Goal: Information Seeking & Learning: Learn about a topic

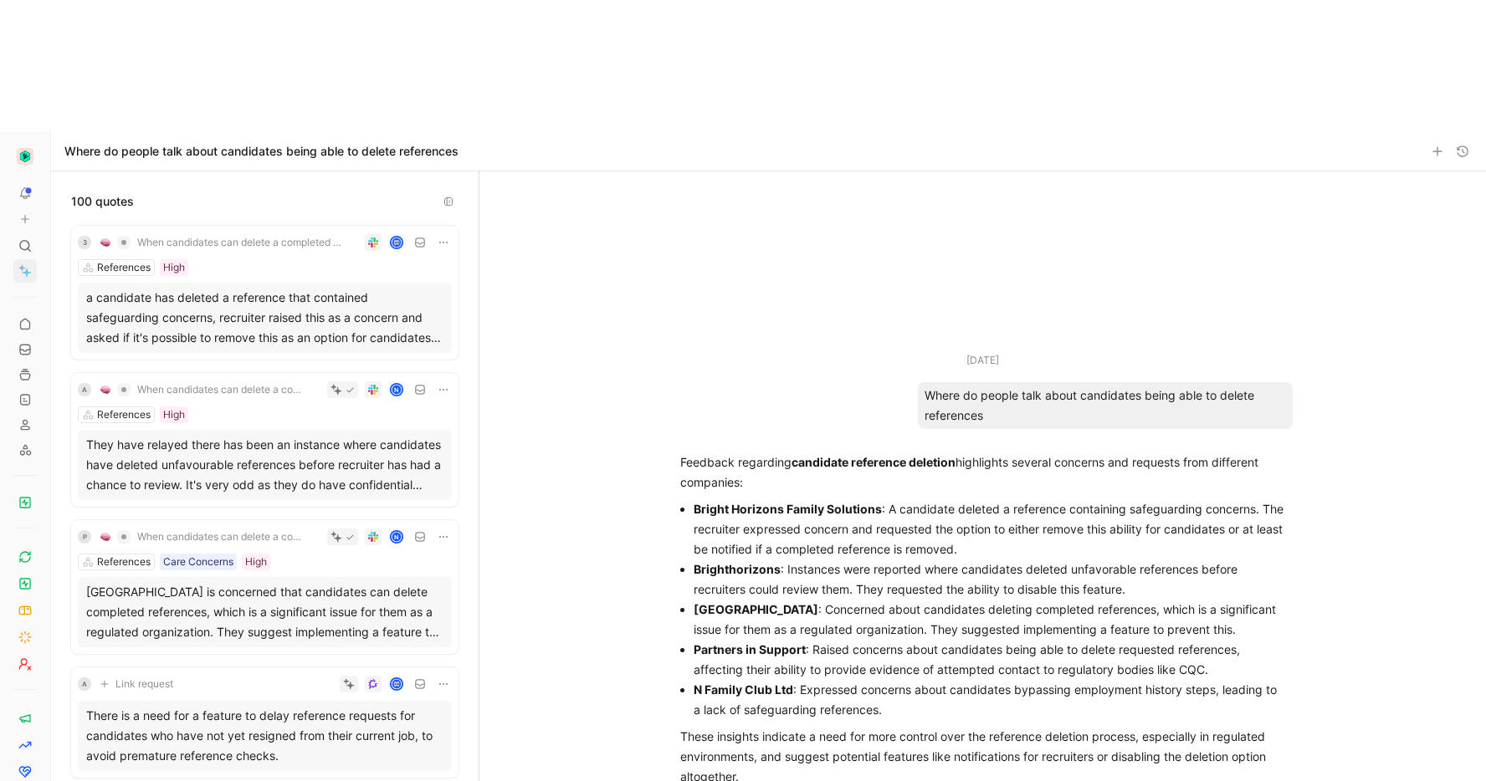
click at [196, 236] on span "When candidates can delete a completed reference, recruiters get no visibility …" at bounding box center [240, 242] width 207 height 13
click at [146, 236] on button "Open" at bounding box center [129, 234] width 60 height 23
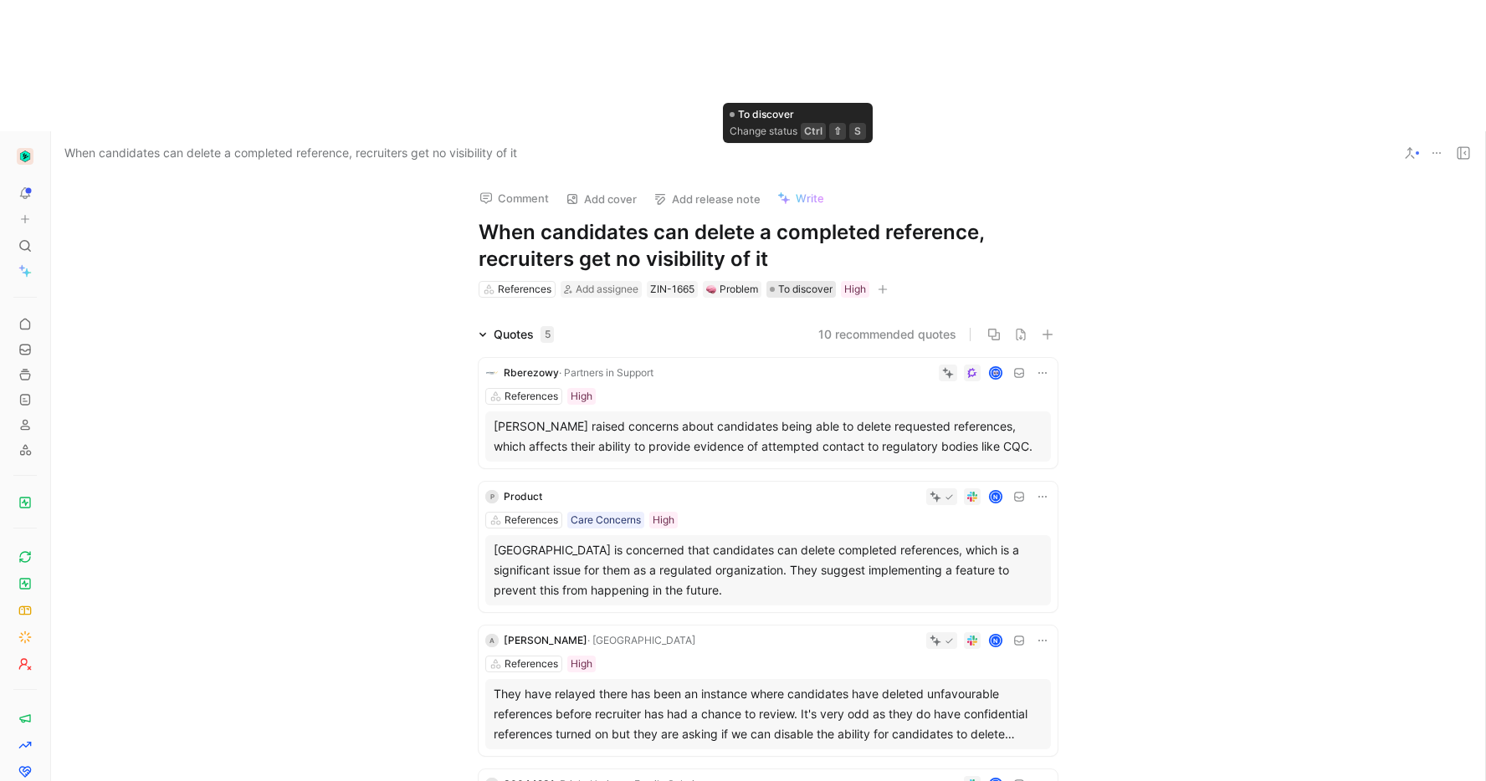
click at [798, 281] on span "To discover" at bounding box center [805, 289] width 54 height 17
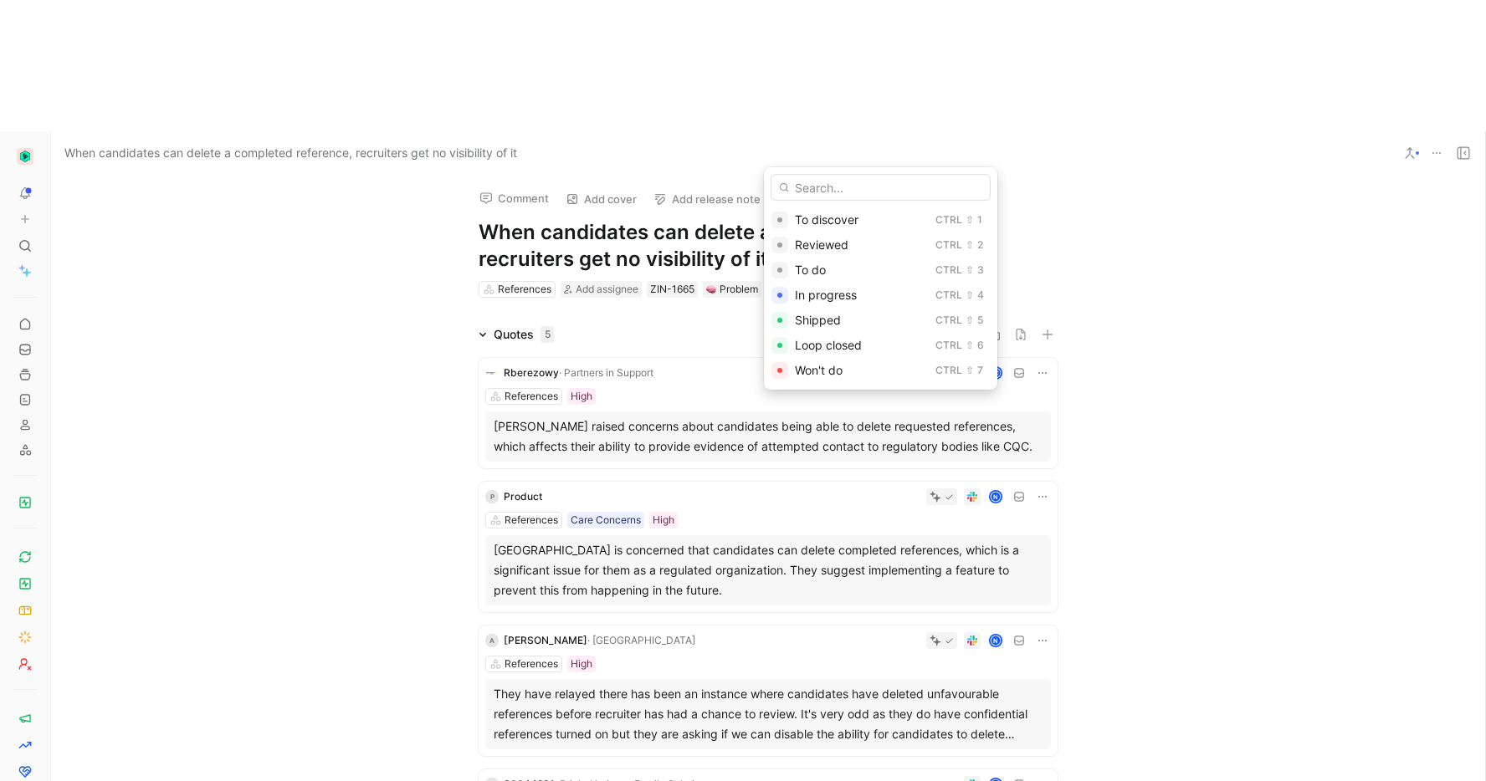
drag, startPoint x: 1083, startPoint y: 142, endPoint x: 933, endPoint y: 121, distance: 152.0
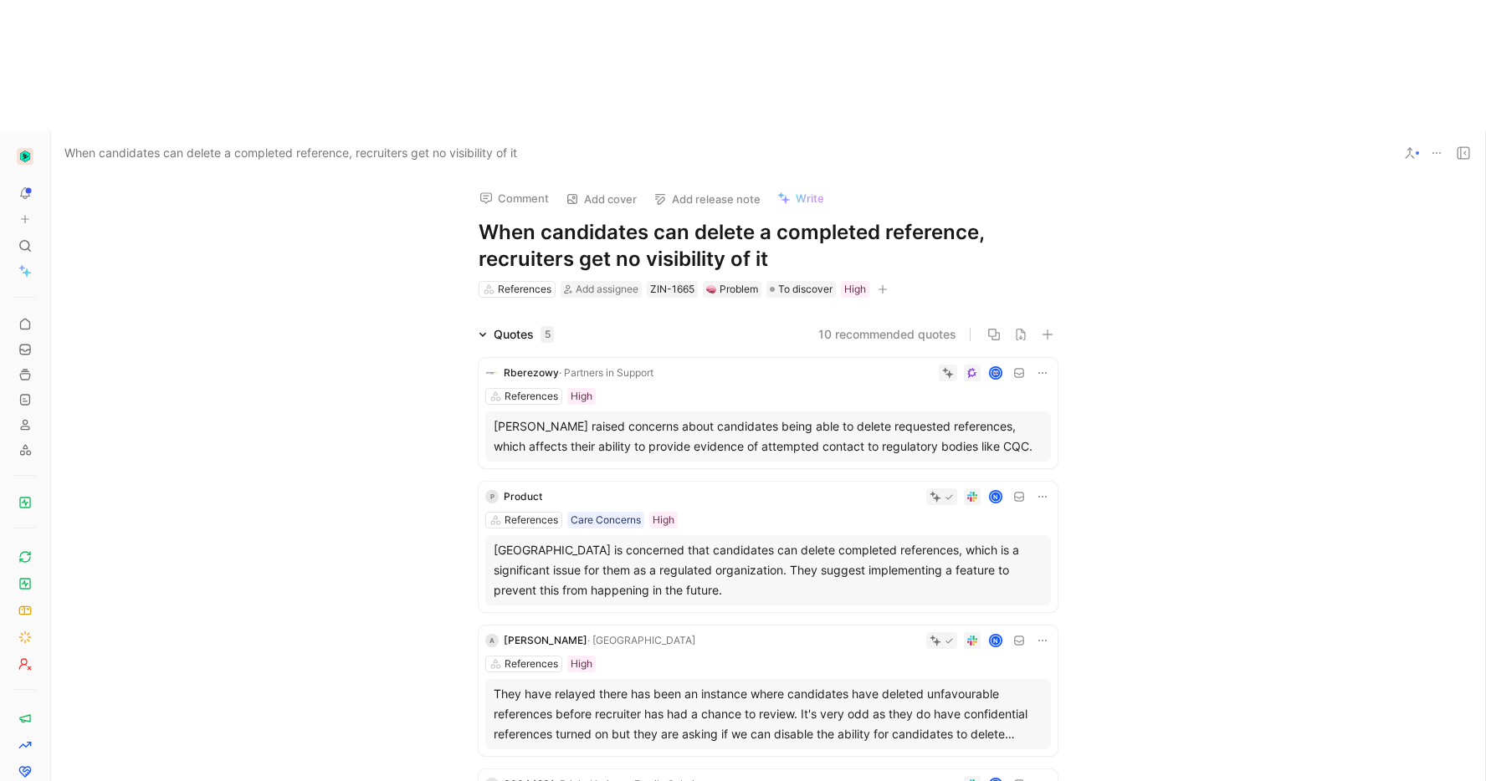
drag, startPoint x: 772, startPoint y: 122, endPoint x: 727, endPoint y: 120, distance: 45.2
click at [771, 219] on h1 "When candidates can delete a completed reference, recruiters get no visibility …" at bounding box center [768, 246] width 579 height 54
click at [551, 219] on h1 "When candidates can delete a completed reference, recruiters get no visibility …" at bounding box center [768, 246] width 579 height 54
drag, startPoint x: 534, startPoint y: 100, endPoint x: 554, endPoint y: 95, distance: 20.9
click at [534, 219] on h1 "When candidates can delete a completed reference, recruiters get no visibility …" at bounding box center [768, 246] width 579 height 54
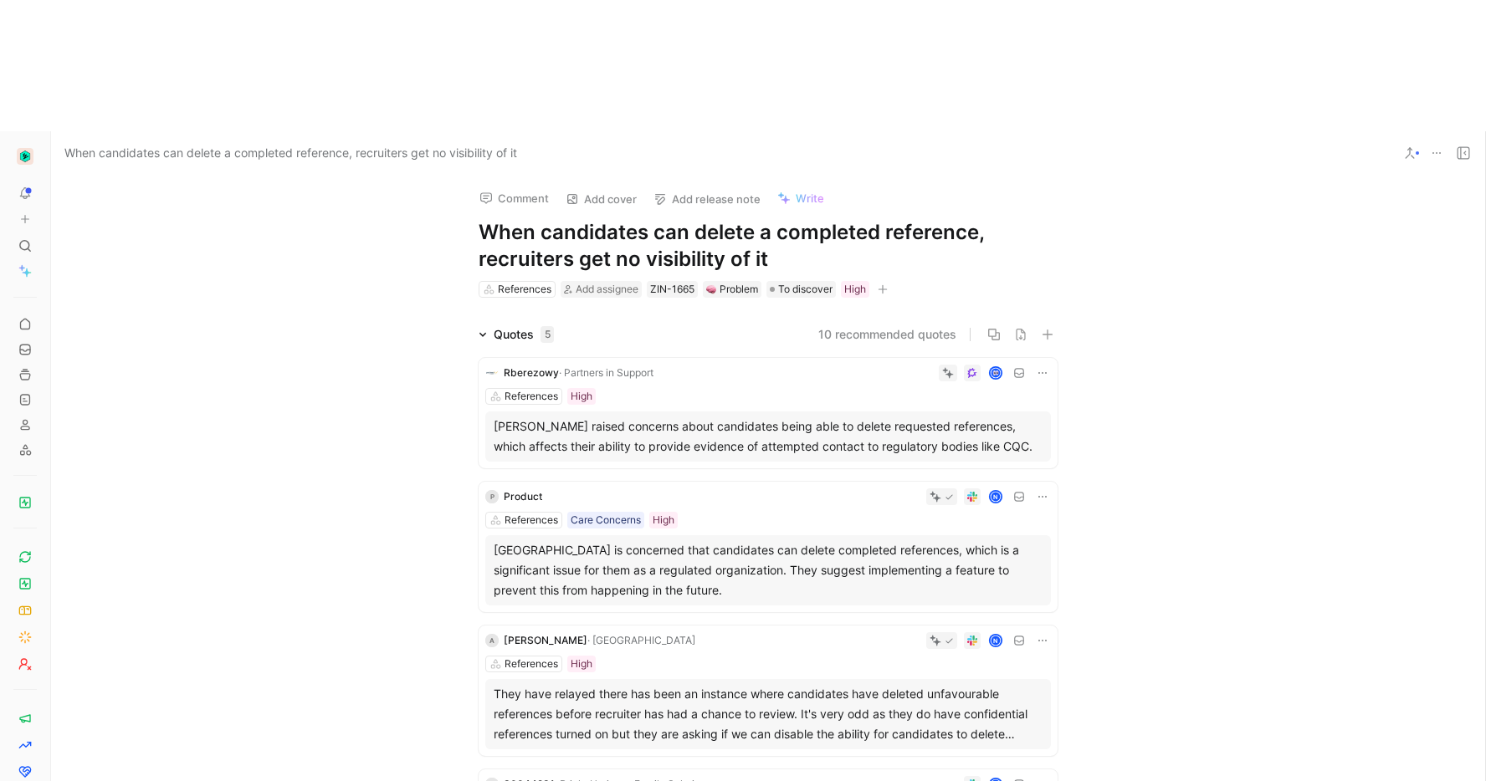
drag, startPoint x: 793, startPoint y: 132, endPoint x: 469, endPoint y: 118, distance: 324.9
click at [469, 175] on div "Comment Add cover Add release note Write When candidates can delete a completed…" at bounding box center [768, 237] width 643 height 125
click at [813, 281] on span "To discover" at bounding box center [805, 289] width 54 height 17
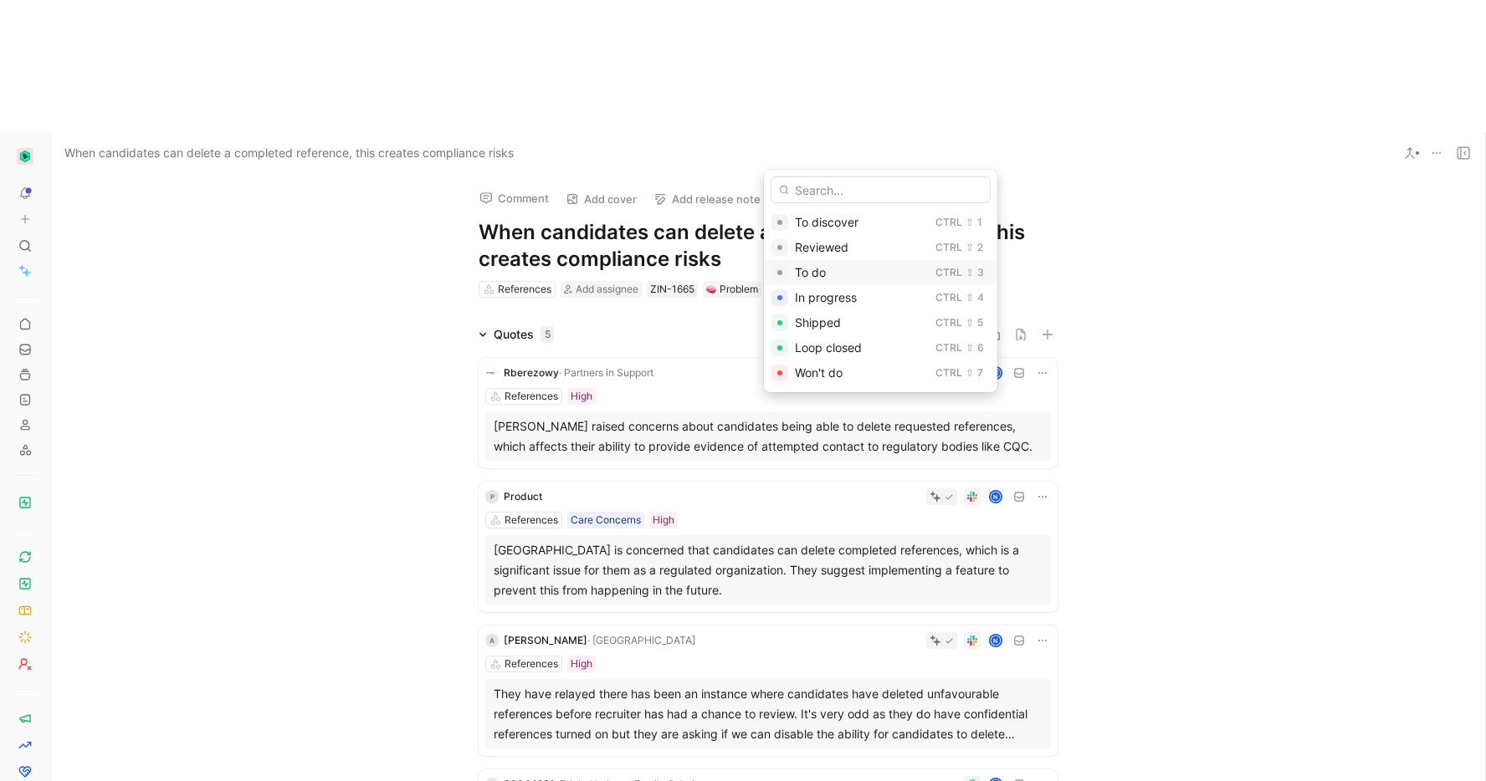
click at [842, 270] on div "To do" at bounding box center [862, 273] width 134 height 20
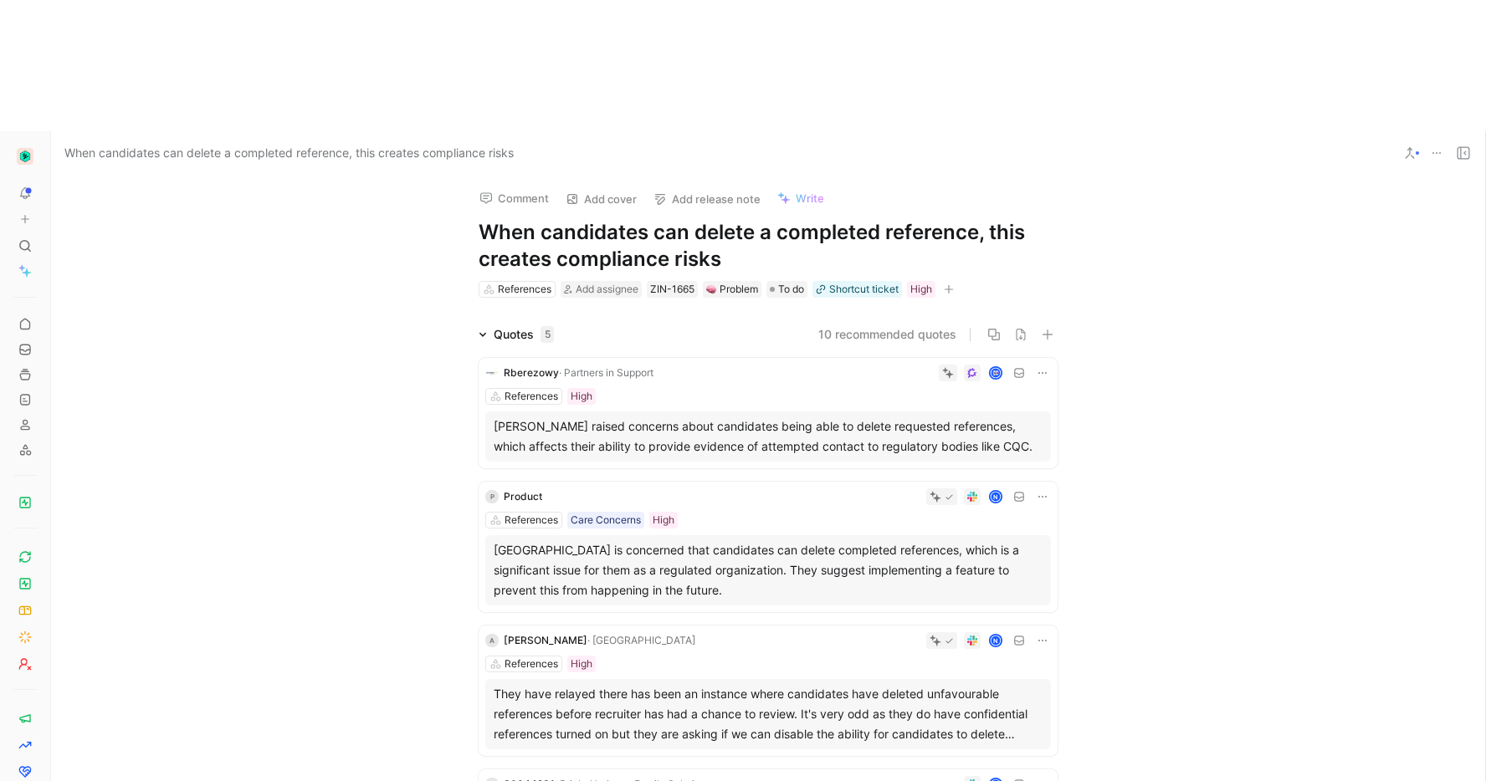
click at [828, 219] on h1 "When candidates can delete a completed reference, this creates compliance risks" at bounding box center [768, 246] width 579 height 54
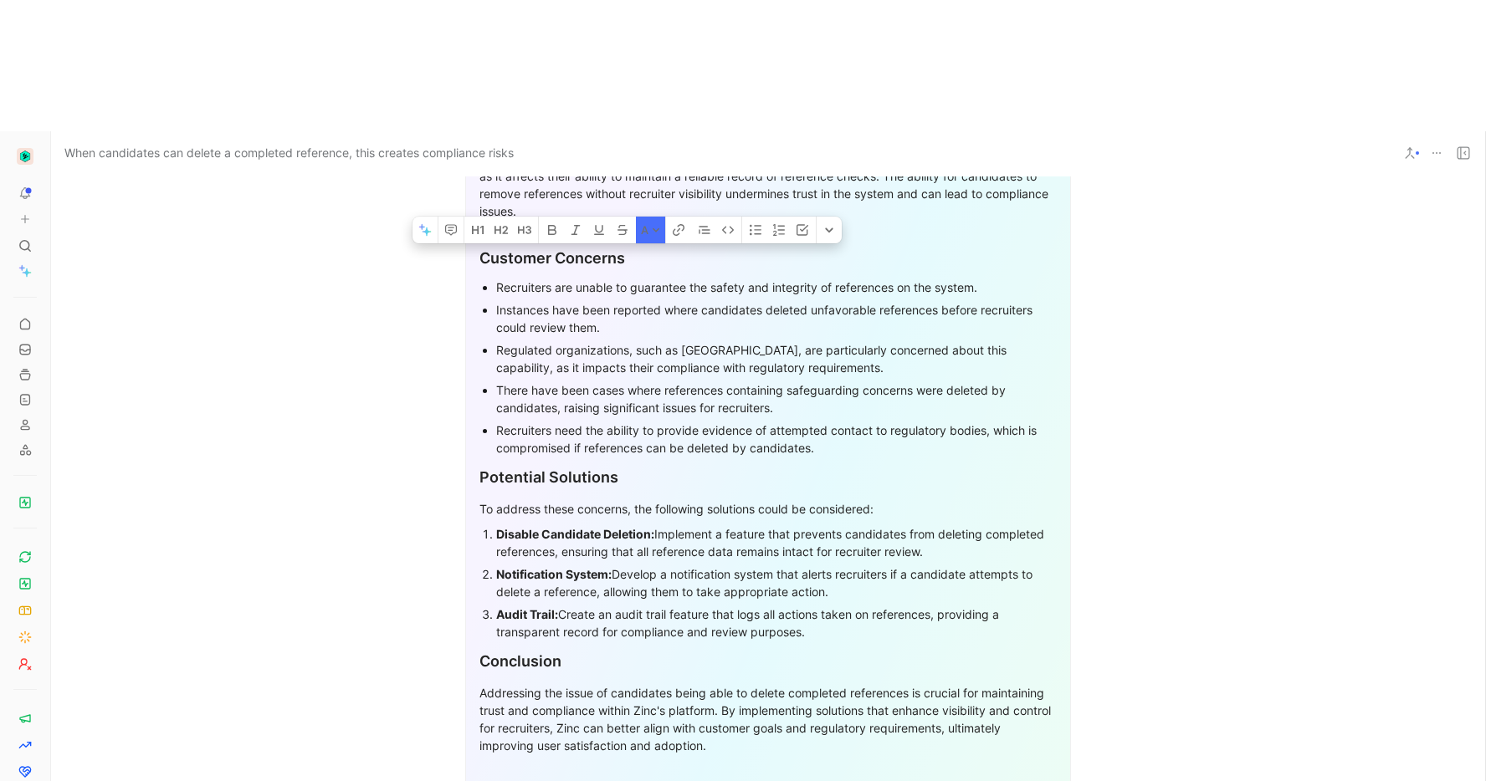
scroll to position [851, 0]
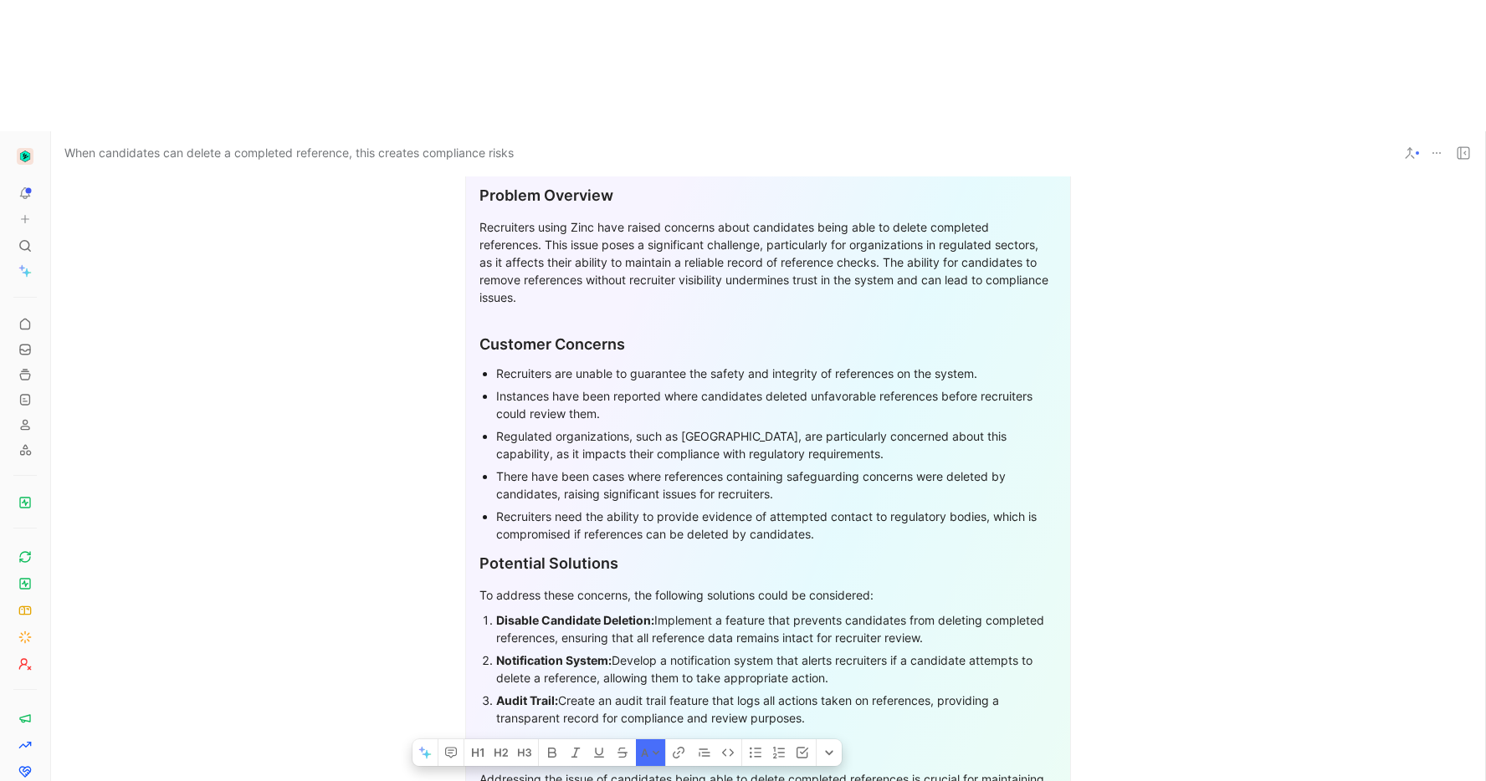
drag, startPoint x: 876, startPoint y: 677, endPoint x: 449, endPoint y: 553, distance: 444.3
click at [337, 637] on section "Company Context Problem Overview Recruiters using Zinc have raised concerns abo…" at bounding box center [768, 719] width 1434 height 1218
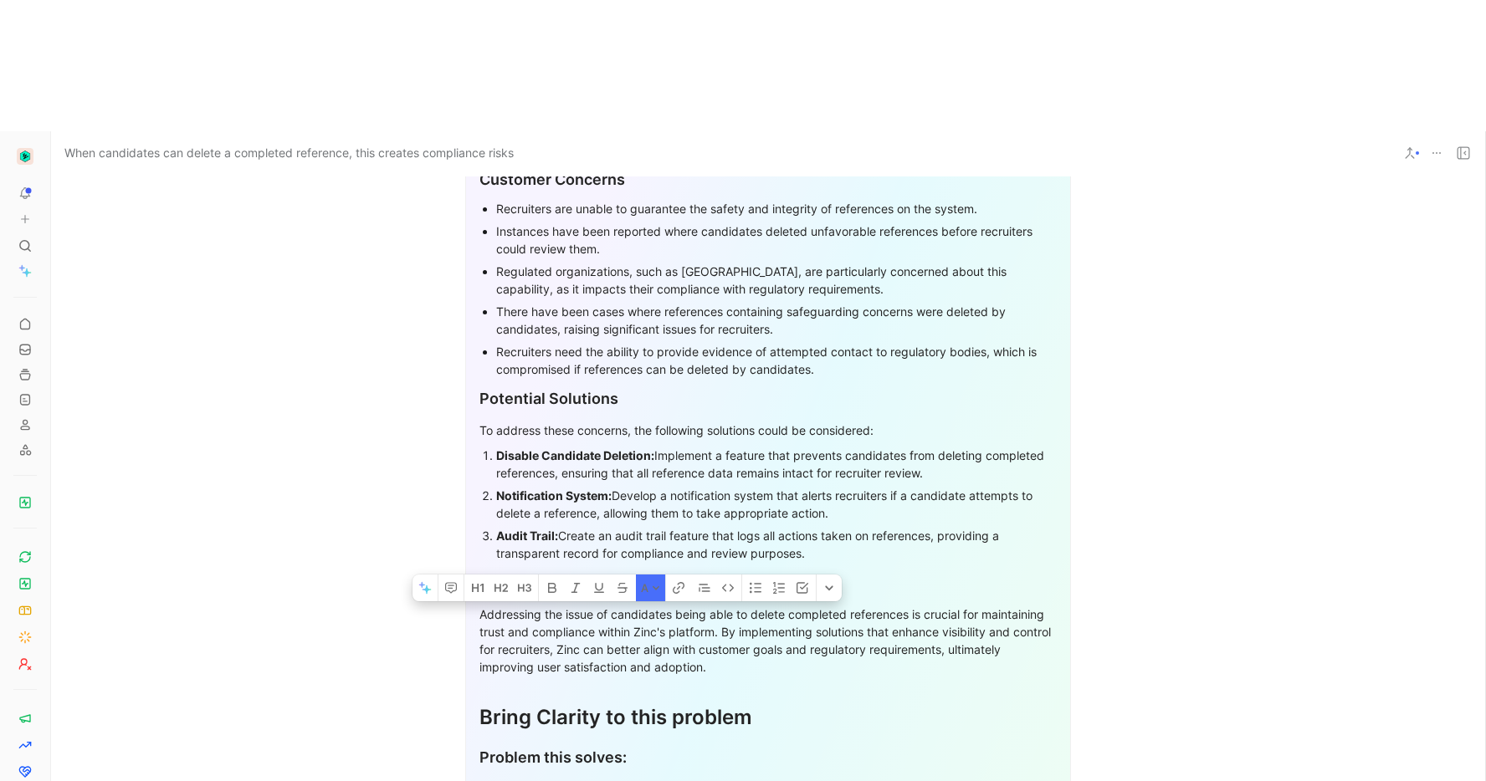
scroll to position [1090, 0]
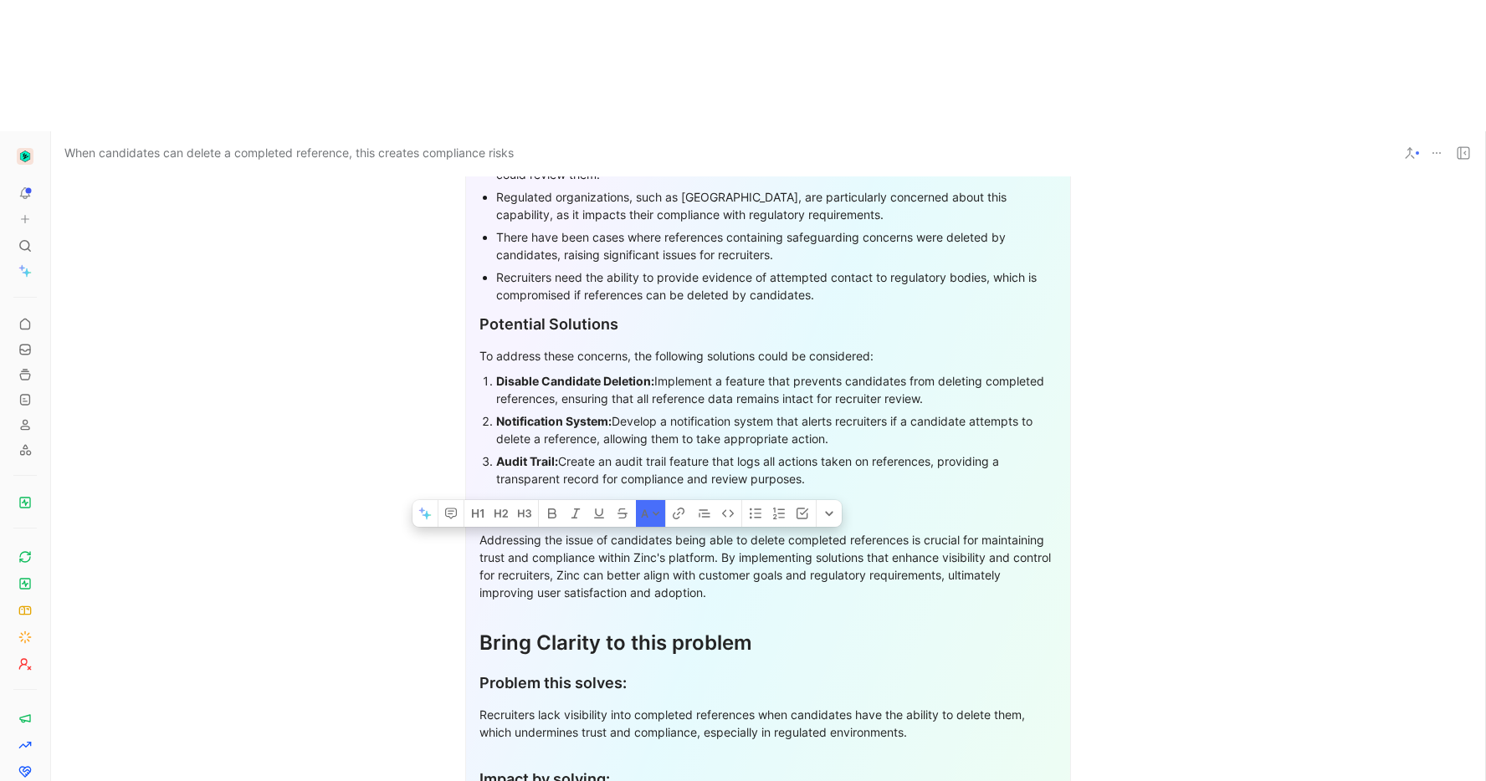
click at [1137, 416] on section "Company Context Problem Overview Recruiters using Zinc have raised concerns abo…" at bounding box center [768, 479] width 1434 height 1218
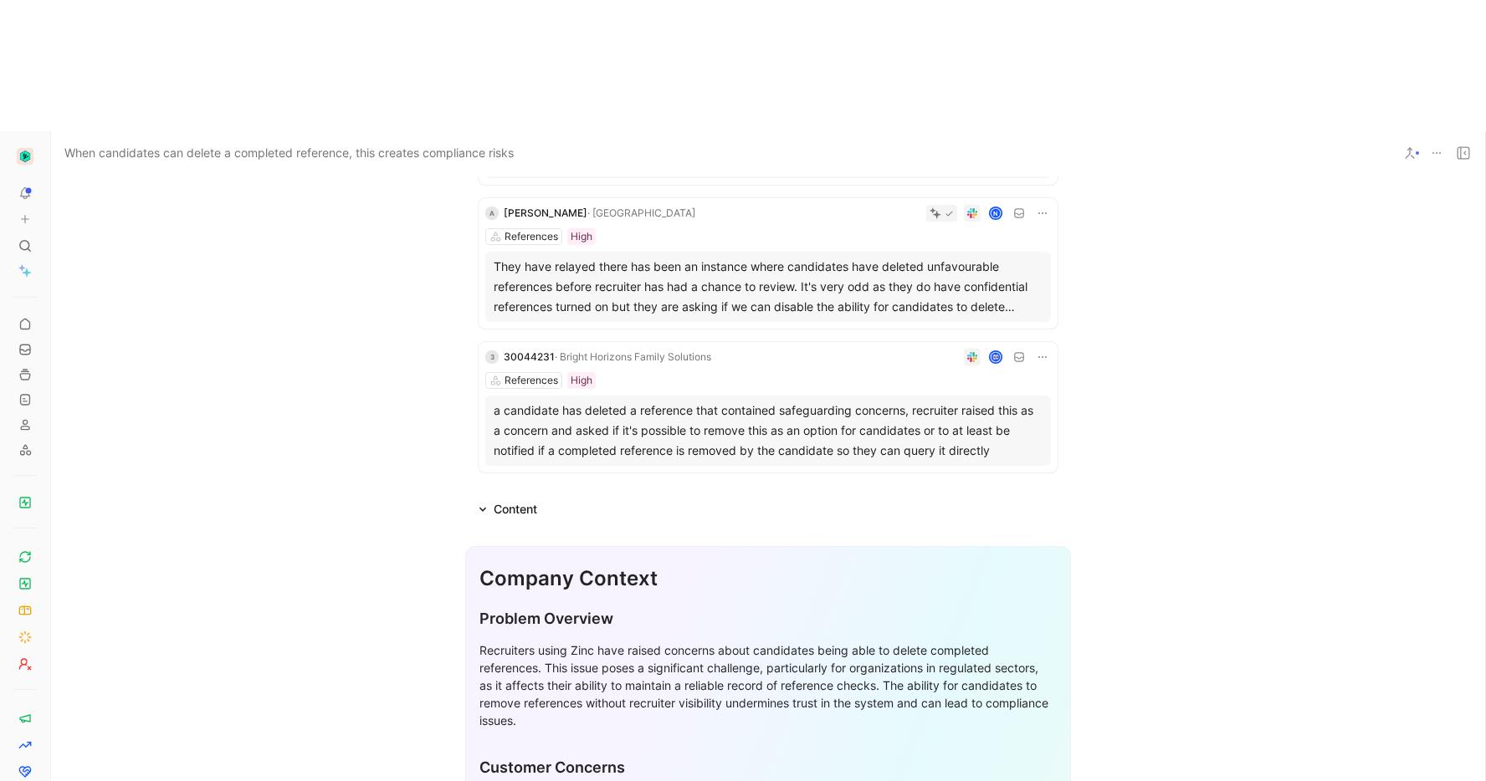
scroll to position [3, 0]
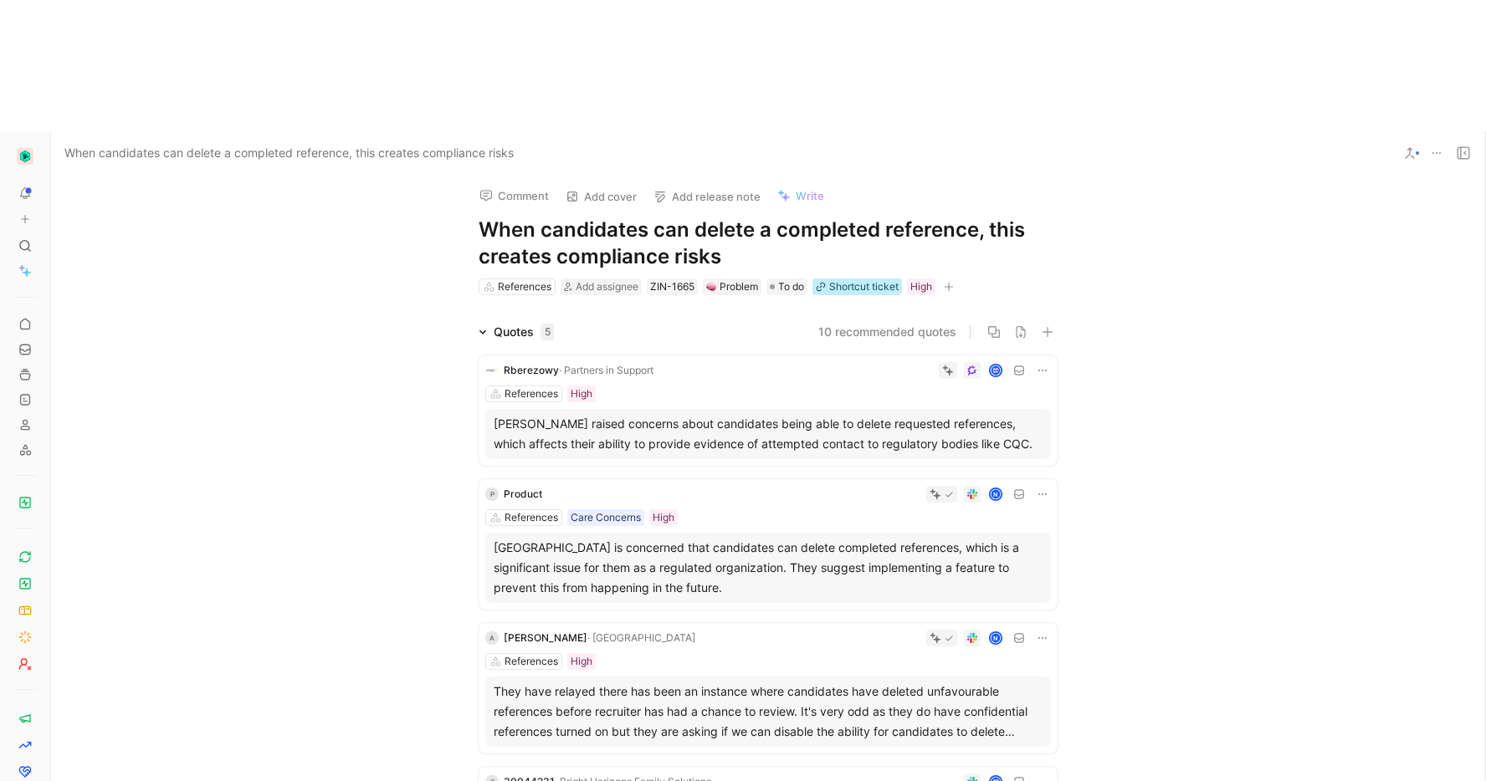
click at [818, 282] on icon at bounding box center [821, 287] width 10 height 10
click at [757, 129] on button "Open" at bounding box center [756, 124] width 60 height 23
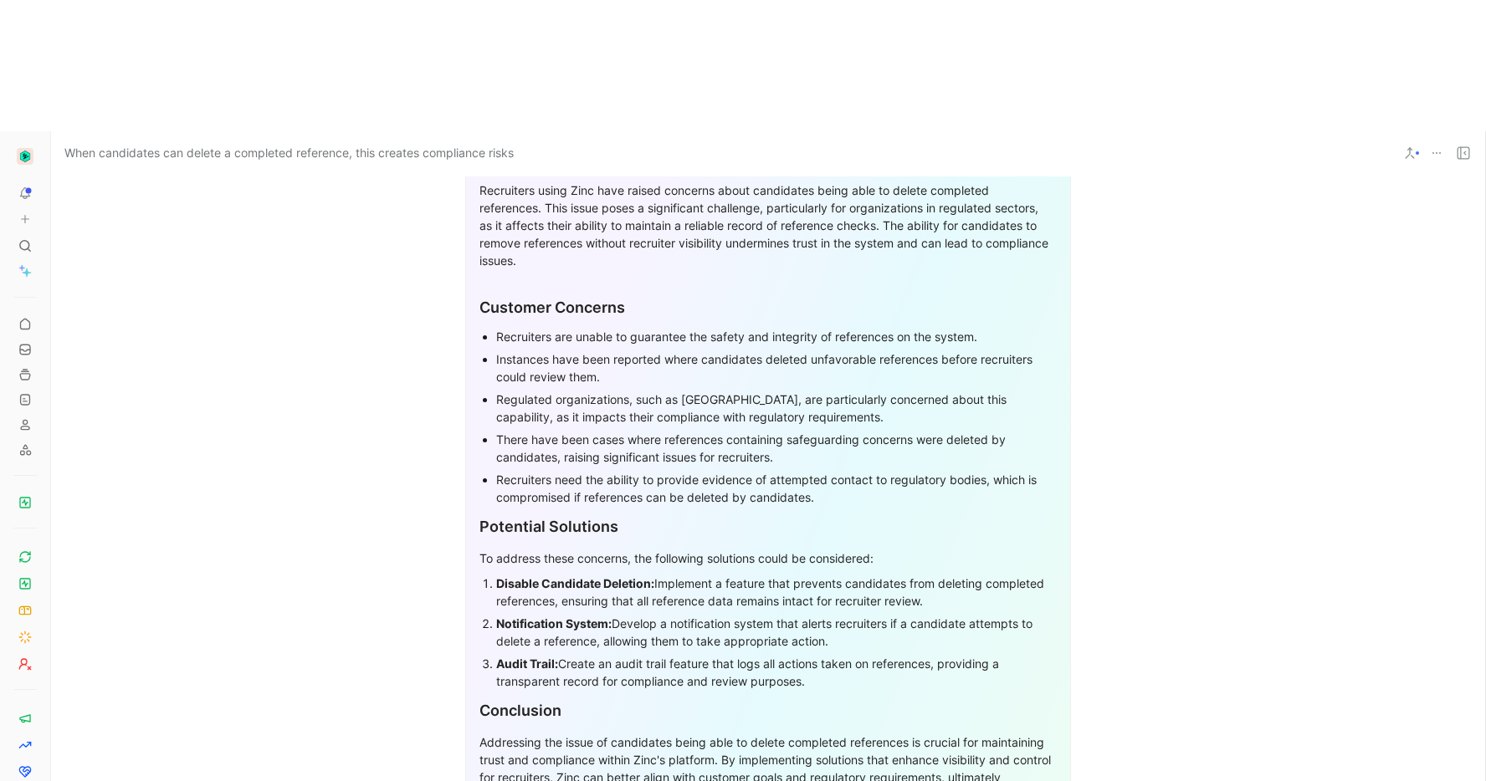
scroll to position [884, 0]
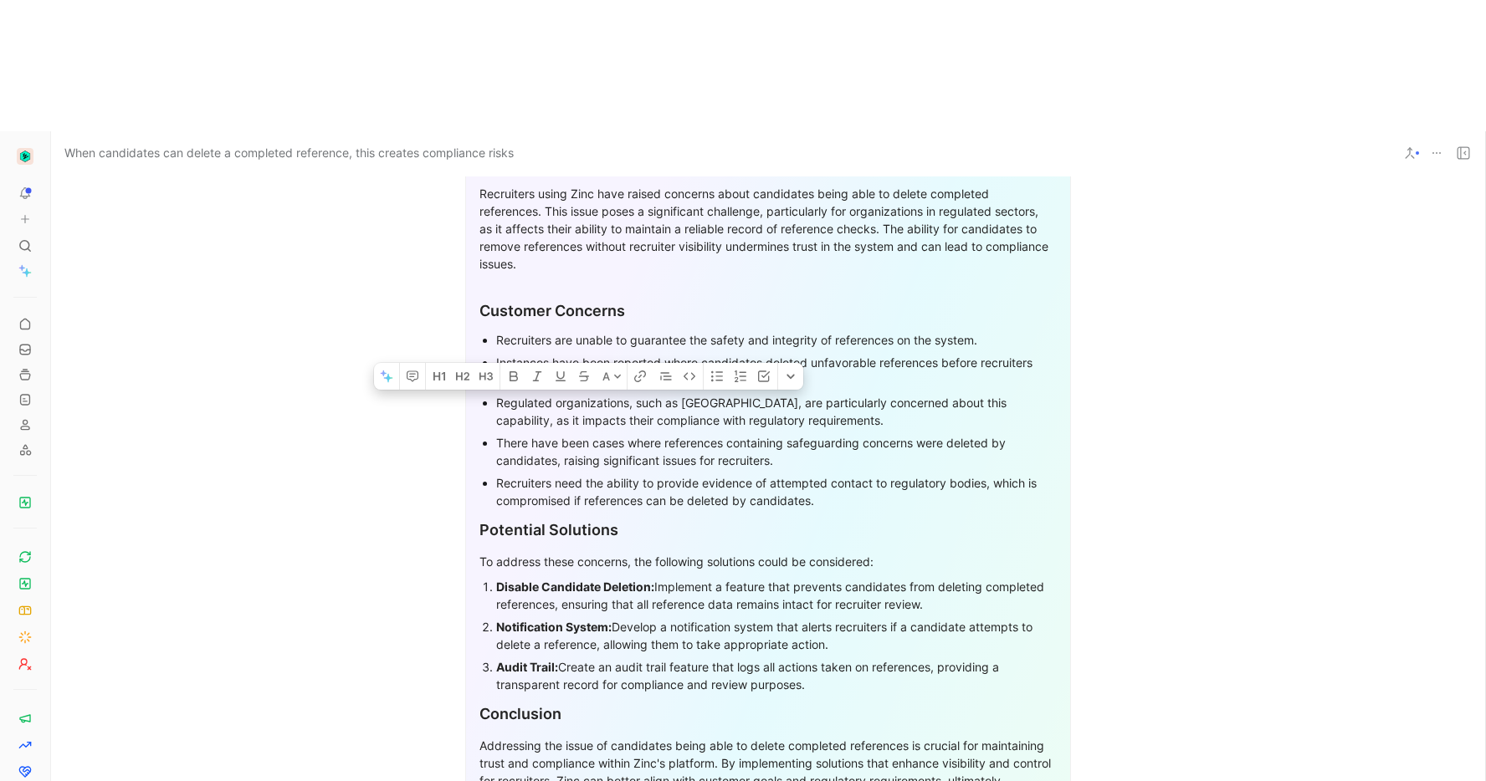
click at [591, 394] on div "Regulated organizations, such as [GEOGRAPHIC_DATA], are particularly concerned …" at bounding box center [776, 411] width 561 height 35
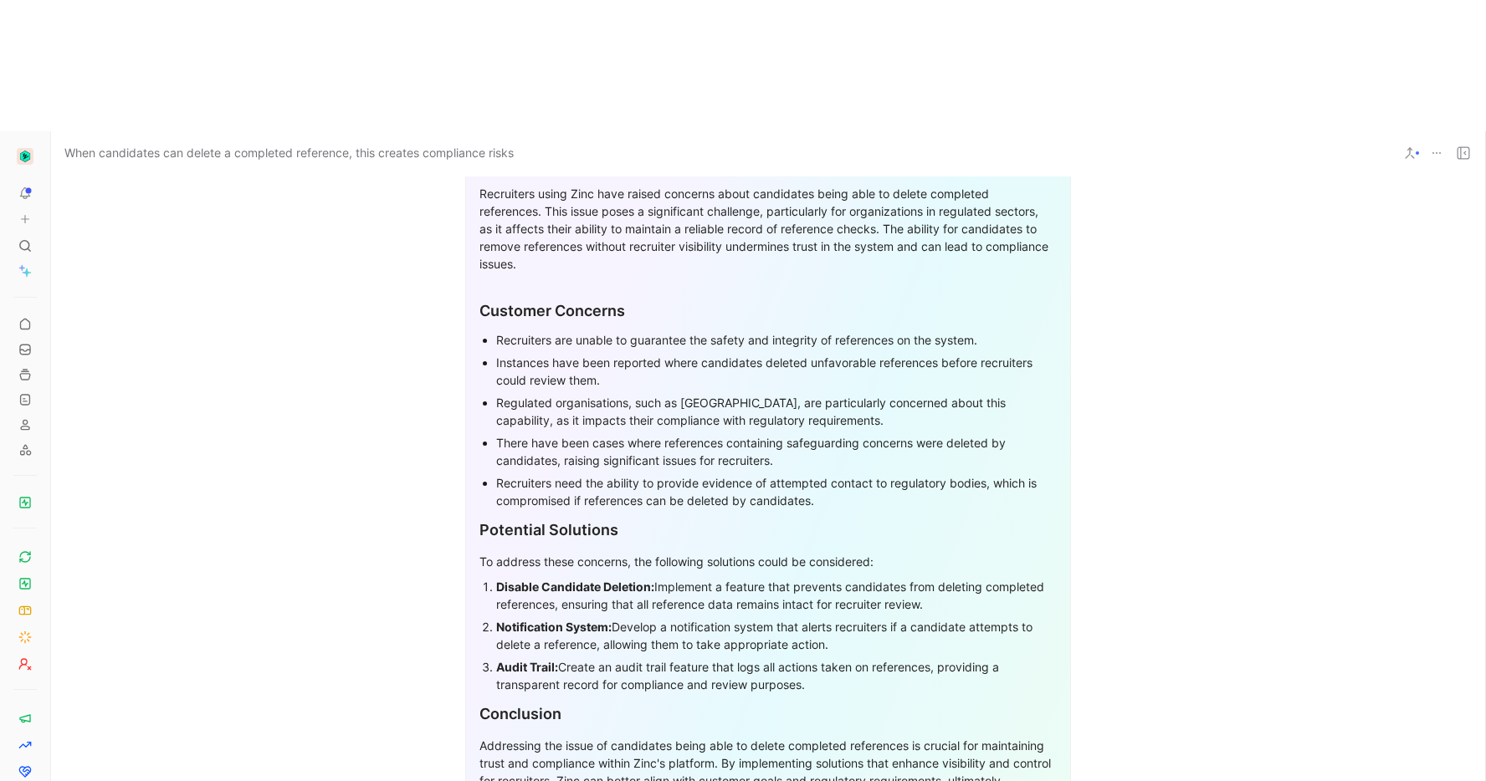
drag, startPoint x: 592, startPoint y: 357, endPoint x: 565, endPoint y: 330, distance: 38.5
click at [592, 474] on div "Recruiters need the ability to provide evidence of attempted contact to regulat…" at bounding box center [776, 491] width 561 height 35
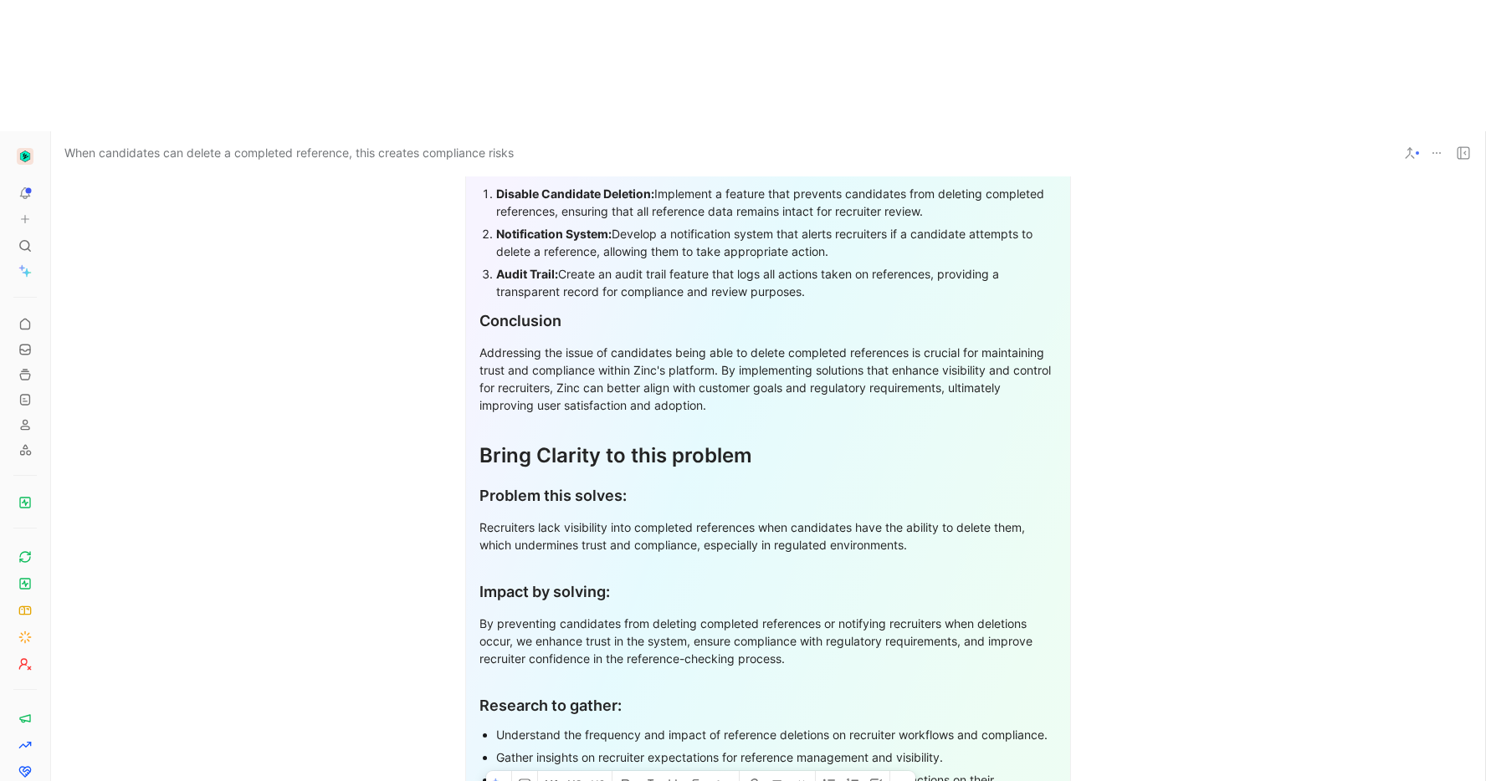
scroll to position [1420, 0]
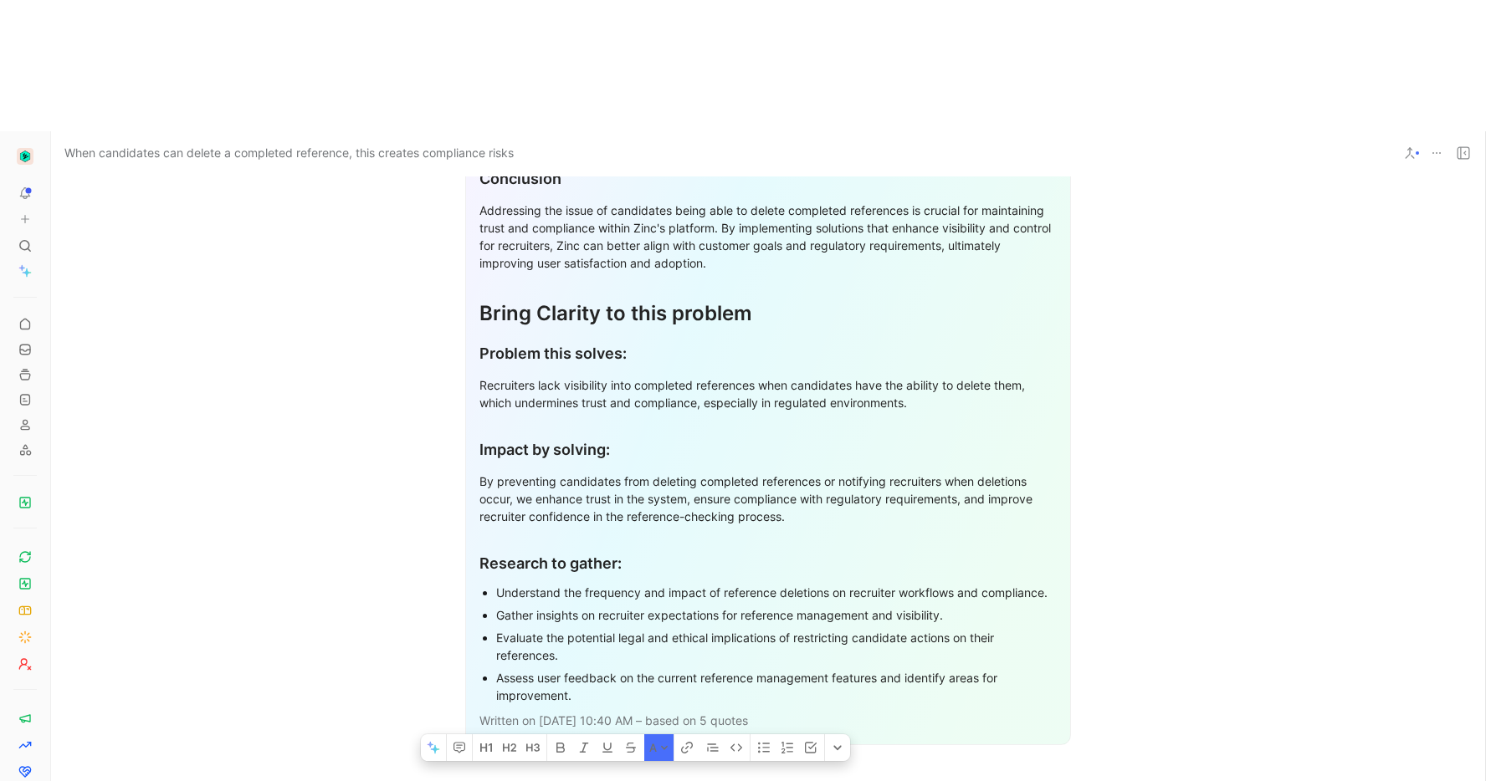
drag, startPoint x: 489, startPoint y: 315, endPoint x: 916, endPoint y: 591, distance: 508.2
click at [916, 591] on div "Company Context Problem Overview Recruiters using Zinc have raised concerns abo…" at bounding box center [768, 149] width 606 height 1191
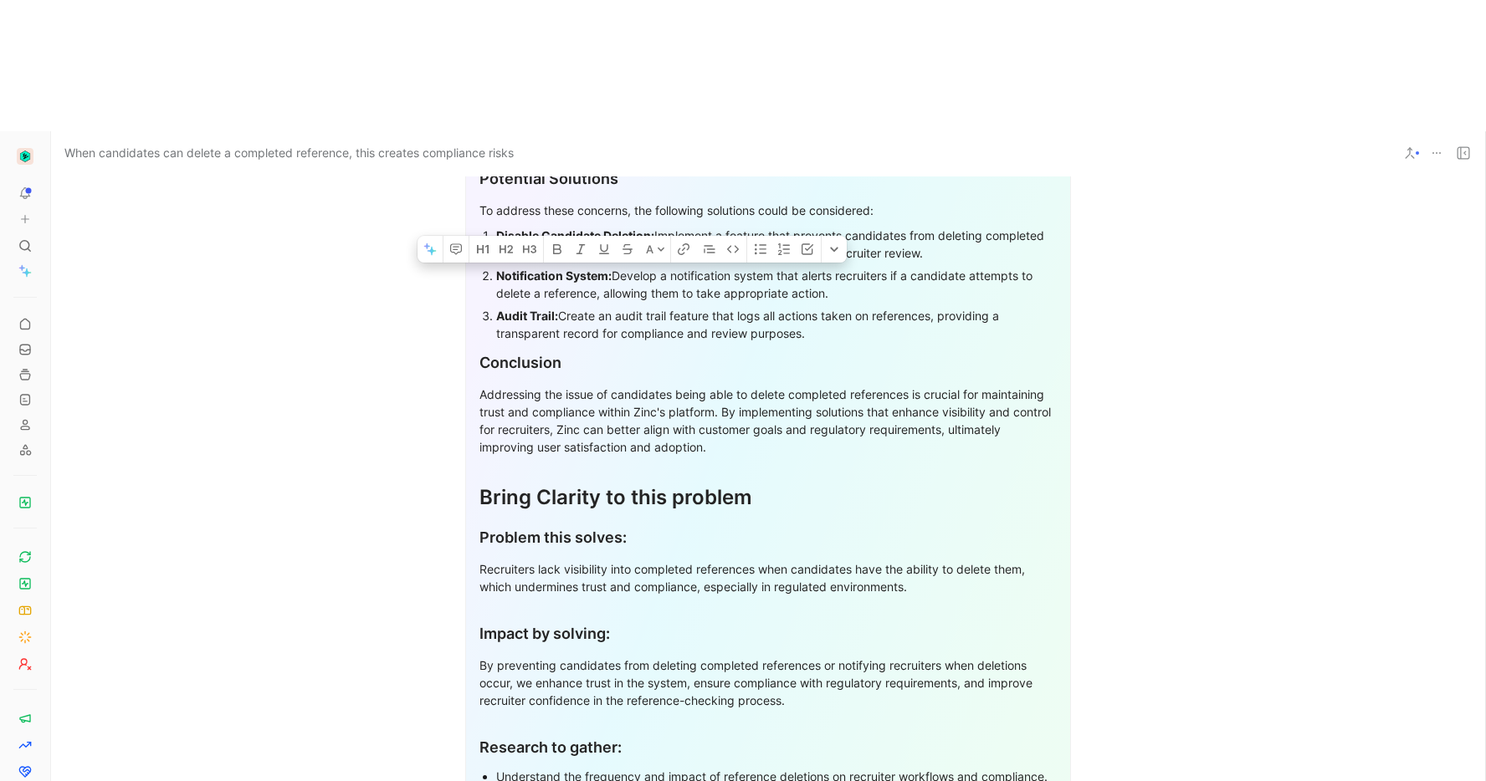
scroll to position [1424, 0]
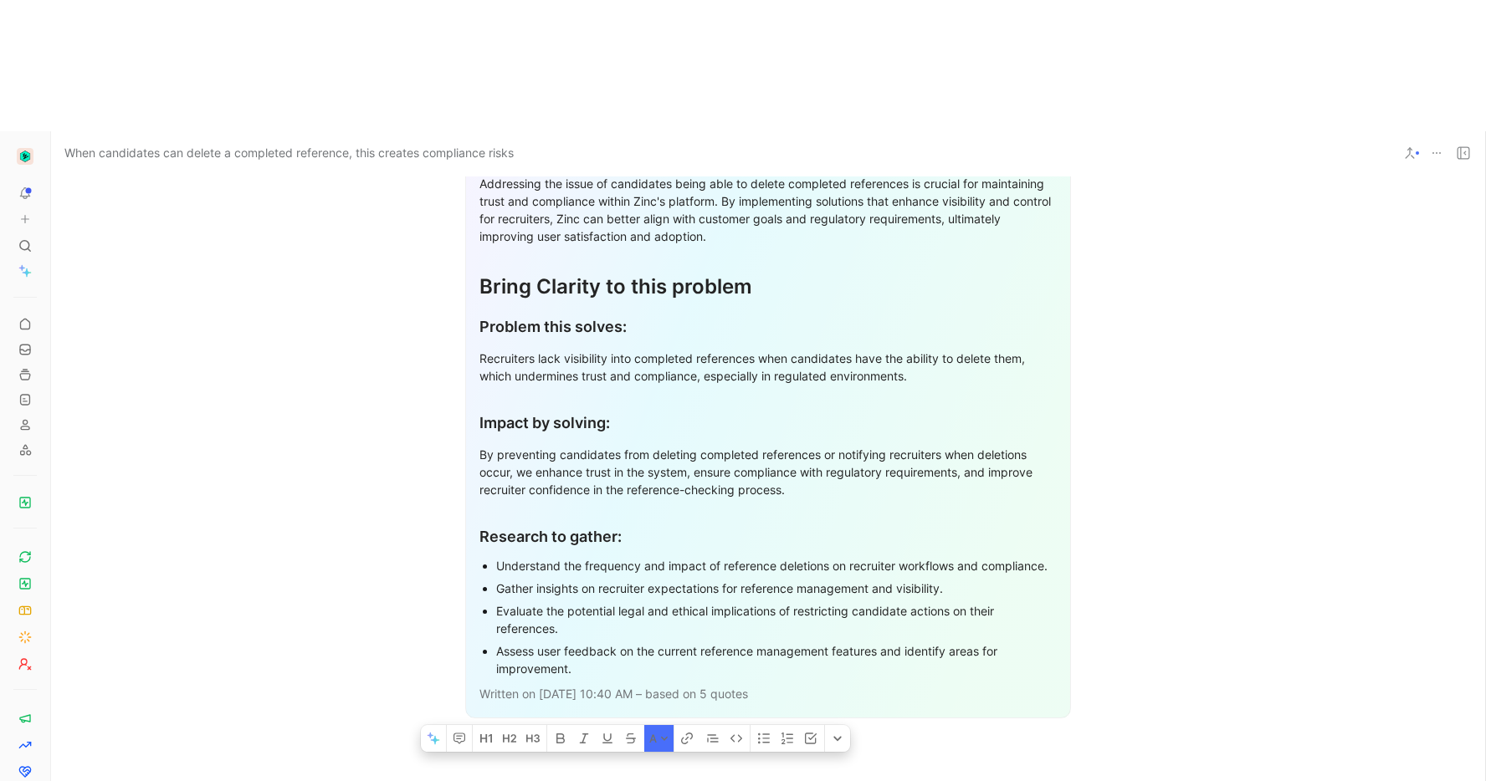
drag, startPoint x: 477, startPoint y: 346, endPoint x: 788, endPoint y: 576, distance: 387.5
click at [787, 578] on div "Company Context Problem Overview Recruiters using Zinc have raised concerns abo…" at bounding box center [768, 134] width 606 height 1169
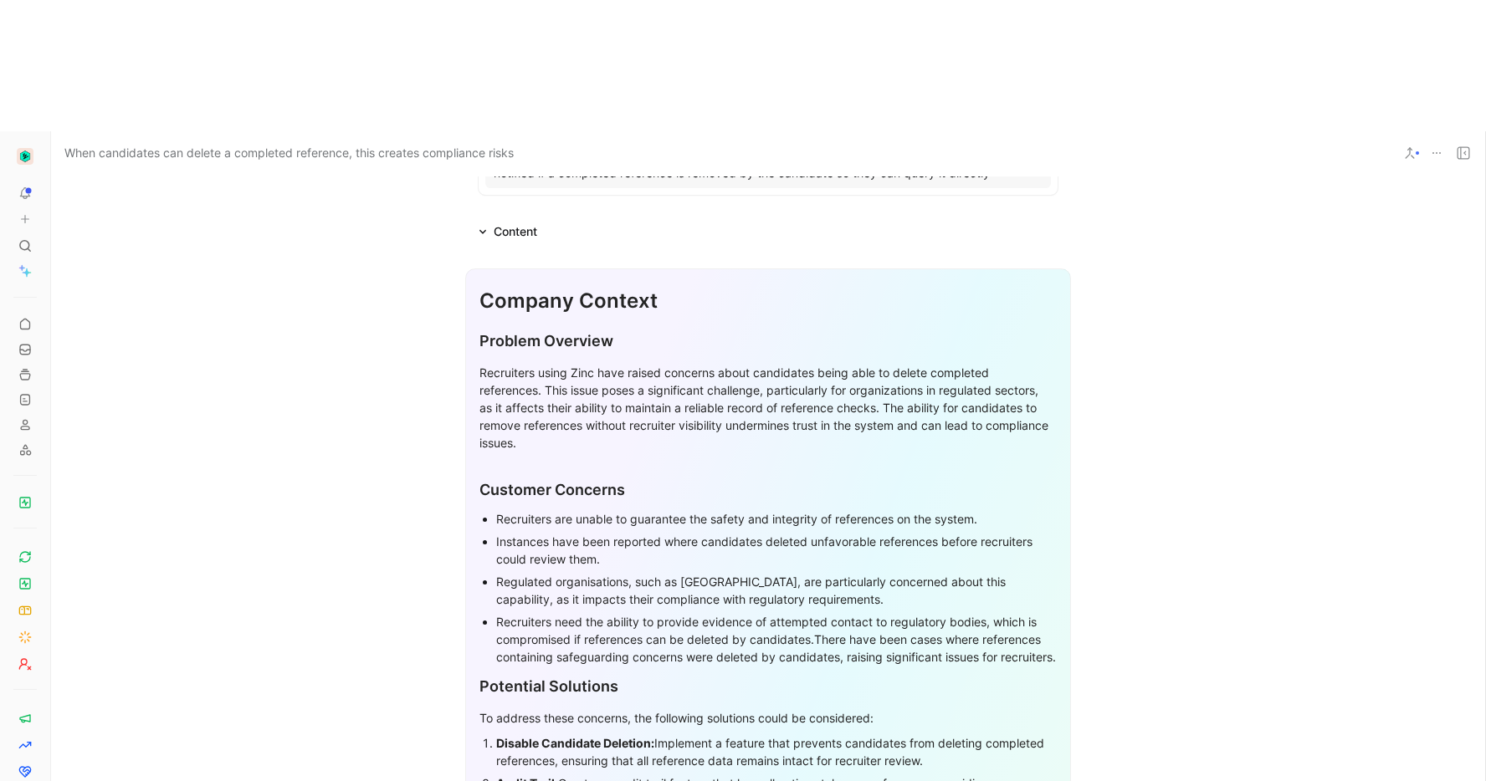
scroll to position [945, 0]
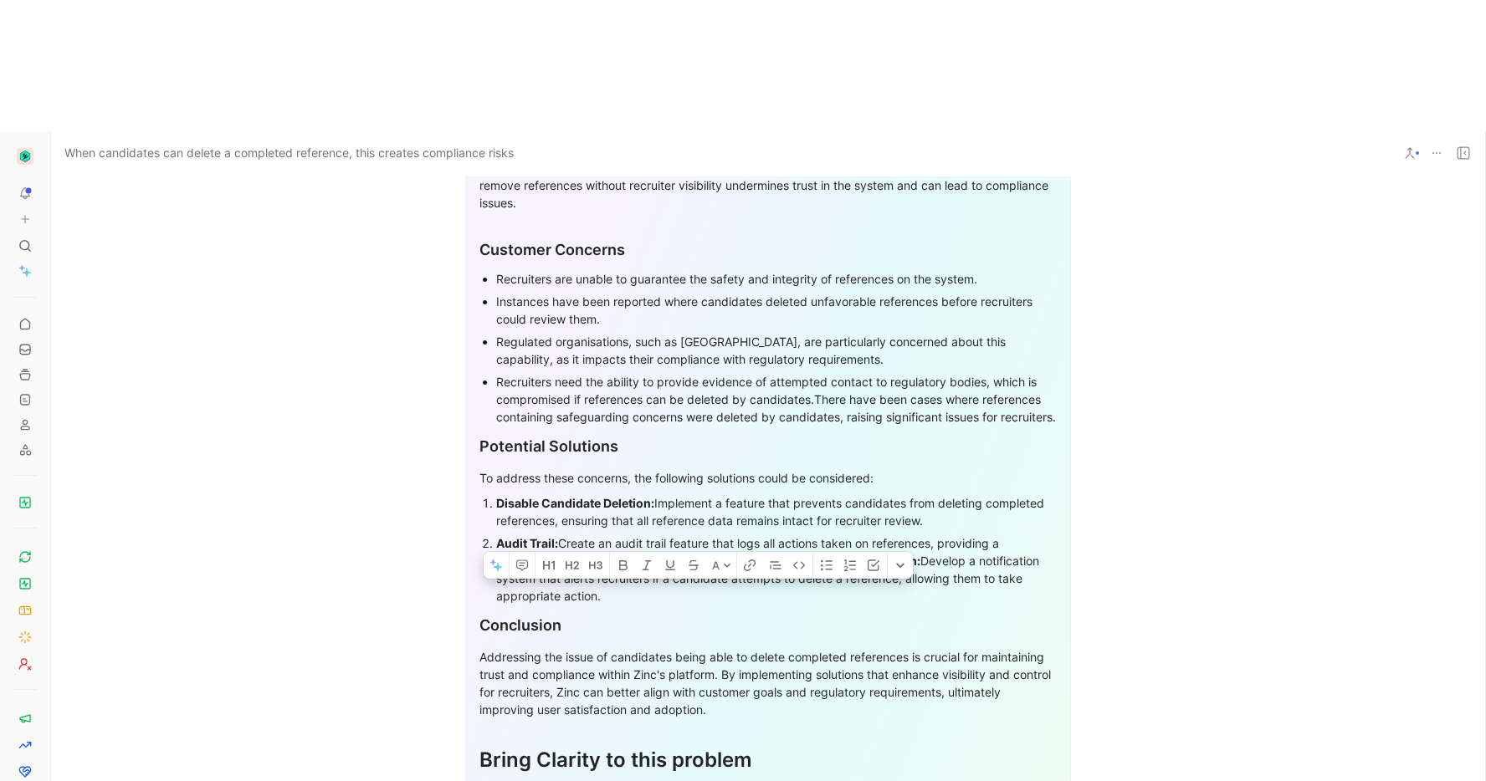
drag, startPoint x: 475, startPoint y: 254, endPoint x: 961, endPoint y: 403, distance: 508.4
click at [961, 403] on div "Company Context Problem Overview Recruiters using Zinc have raised concerns abo…" at bounding box center [768, 610] width 606 height 1164
copy div "Problem Overview Recruiters using Zinc have raised concerns about candidates be…"
